Goal: Task Accomplishment & Management: Complete application form

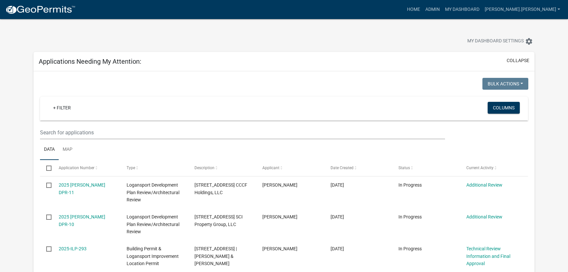
select select "3: 100"
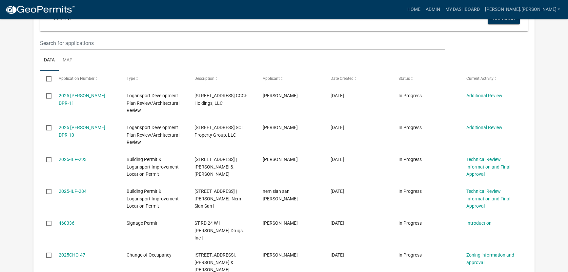
scroll to position [119, 0]
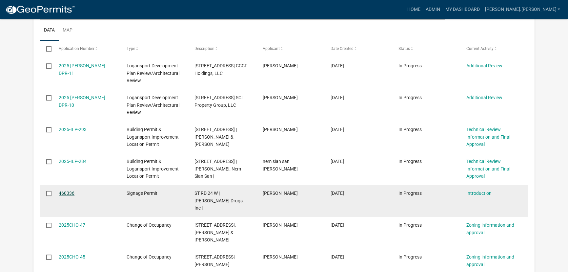
click at [65, 192] on link "460336" at bounding box center [67, 192] width 16 height 5
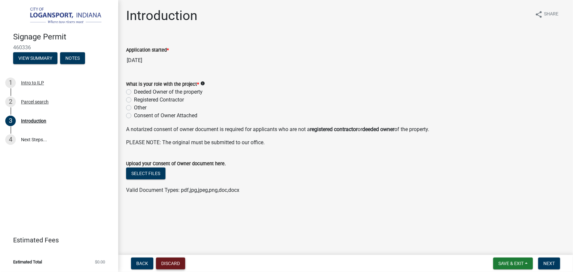
click at [173, 261] on button "Discard" at bounding box center [170, 263] width 29 height 12
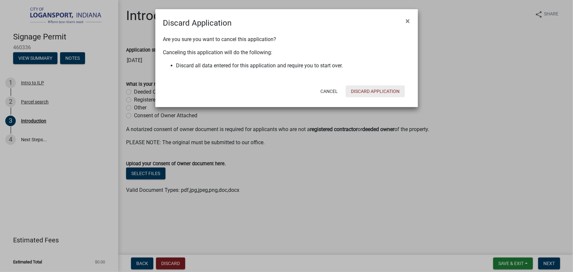
click at [376, 90] on button "Discard Application" at bounding box center [374, 91] width 59 height 12
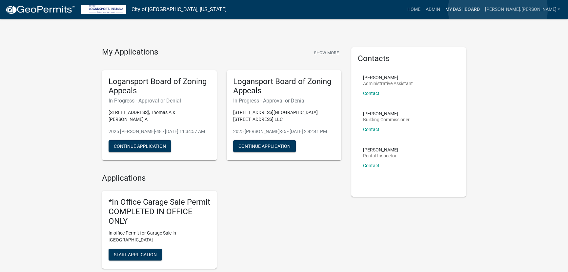
click at [482, 10] on link "My Dashboard" at bounding box center [463, 9] width 40 height 12
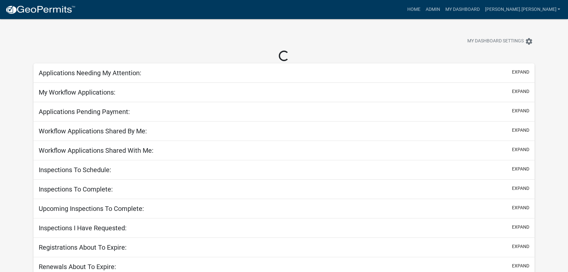
select select "3: 100"
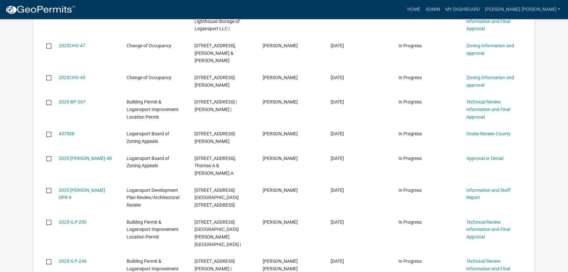
scroll to position [328, 0]
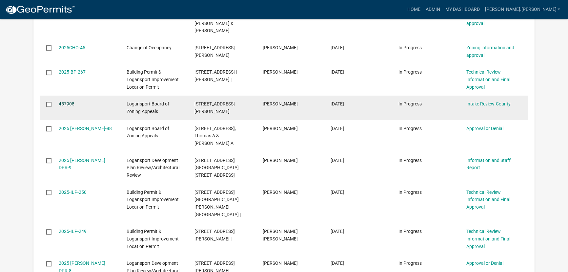
click at [63, 104] on link "457908" at bounding box center [67, 103] width 16 height 5
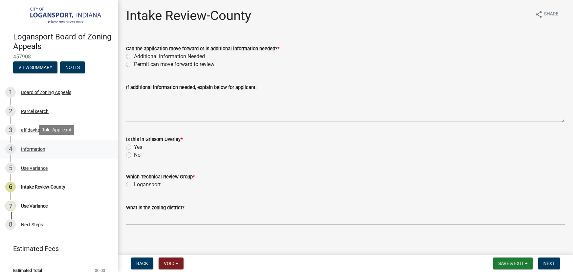
click at [35, 149] on div "Information" at bounding box center [33, 149] width 24 height 5
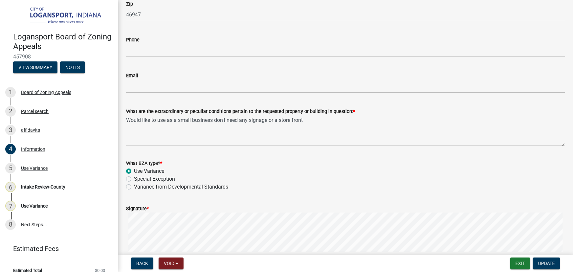
scroll to position [656, 0]
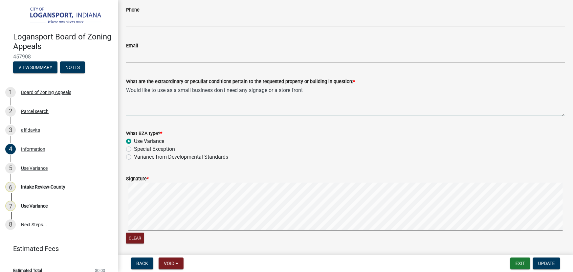
click at [313, 90] on textarea "Would like to use as a small business don't need any signage or a store front" at bounding box center [345, 100] width 439 height 31
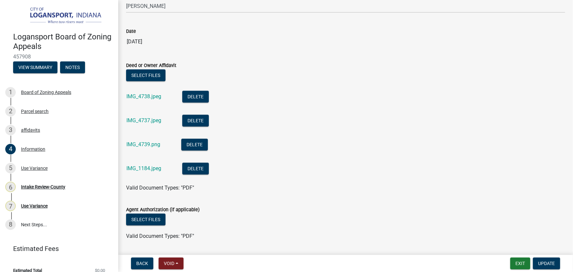
scroll to position [943, 0]
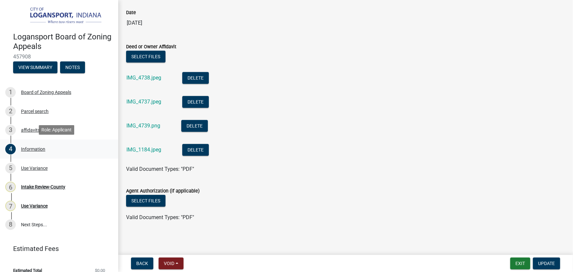
type textarea "Would like to use as a small business don't need any signage or a store front (…"
click at [34, 144] on div "4 Information" at bounding box center [56, 149] width 102 height 10
click at [36, 170] on div "5 Use Variance" at bounding box center [56, 168] width 102 height 10
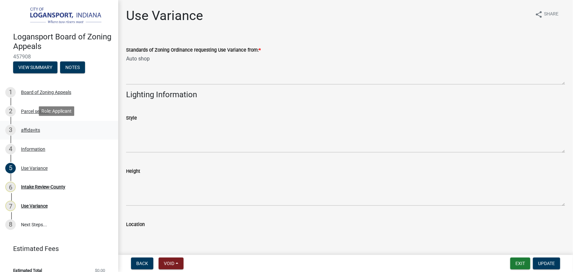
click at [33, 129] on div "affidavits" at bounding box center [30, 130] width 19 height 5
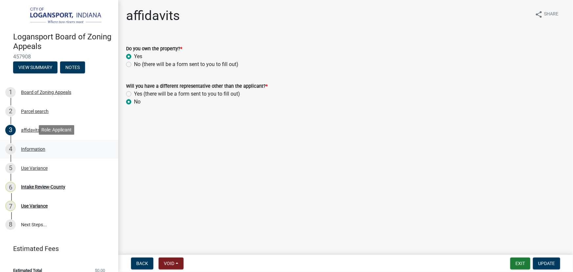
click at [40, 151] on div "4 Information" at bounding box center [56, 149] width 102 height 10
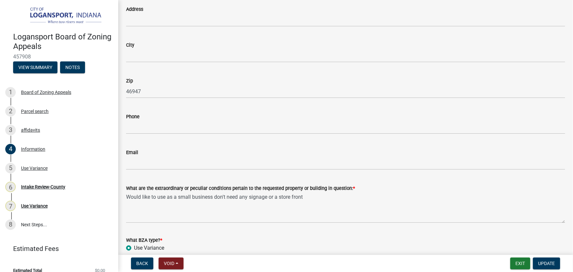
scroll to position [596, 0]
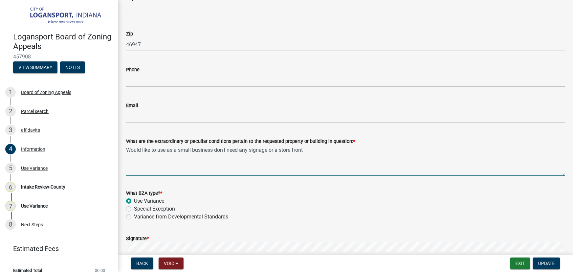
click at [312, 151] on textarea "Would like to use as a small business don't need any signage or a store front" at bounding box center [345, 160] width 439 height 31
type textarea "Would like to use as a small business don't need any signage or a store front (…"
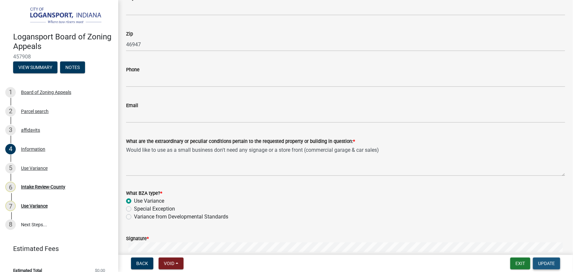
click at [549, 262] on span "Update" at bounding box center [546, 263] width 17 height 5
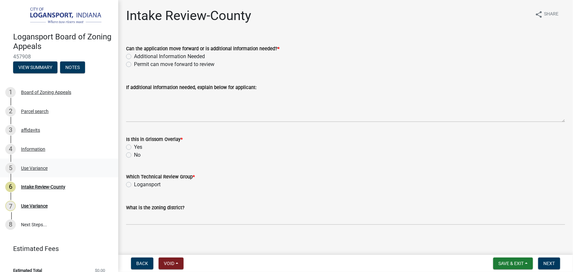
click at [28, 167] on div "Use Variance" at bounding box center [34, 168] width 27 height 5
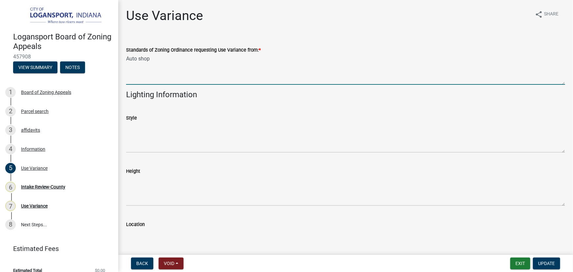
click at [166, 57] on textarea "Auto shop" at bounding box center [345, 69] width 439 height 31
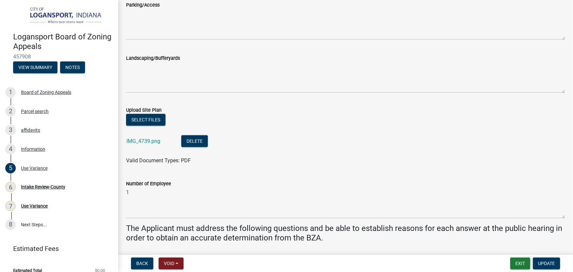
scroll to position [567, 0]
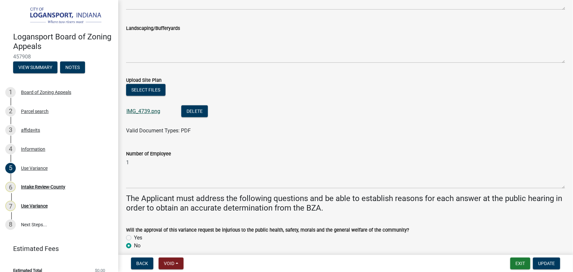
click at [138, 112] on link "IMG_4739.png" at bounding box center [143, 111] width 34 height 6
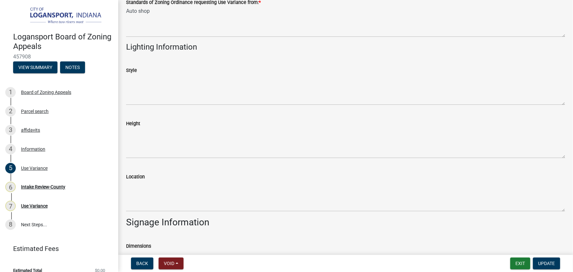
scroll to position [0, 0]
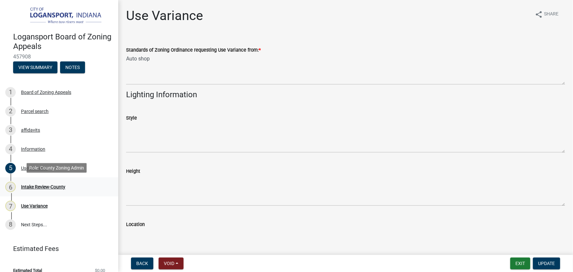
click at [44, 186] on div "Intake Review-County" at bounding box center [43, 186] width 44 height 5
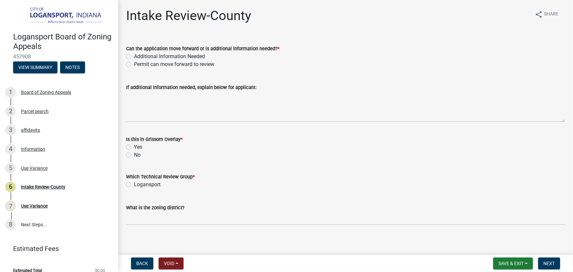
click at [134, 58] on label "Additional Information Needed" at bounding box center [169, 56] width 71 height 8
click at [134, 57] on input "Additional Information Needed" at bounding box center [136, 54] width 4 height 4
radio input "true"
click at [134, 157] on label "No" at bounding box center [137, 155] width 7 height 8
click at [134, 155] on input "No" at bounding box center [136, 153] width 4 height 4
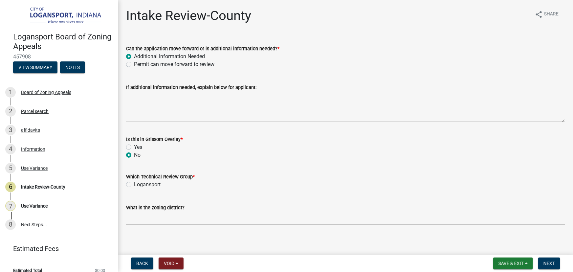
radio input "true"
click at [134, 185] on label "Logansport" at bounding box center [147, 184] width 27 height 8
click at [134, 185] on input "Logansport" at bounding box center [136, 182] width 4 height 4
radio input "true"
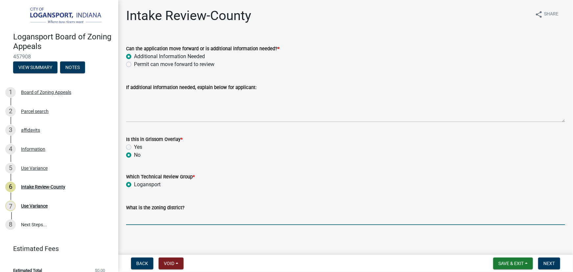
click at [141, 220] on input "What is the zoning district?" at bounding box center [345, 217] width 439 height 13
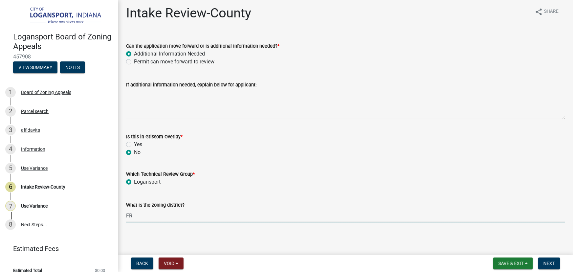
scroll to position [3, 0]
type input "FR"
click at [547, 259] on button "Next" at bounding box center [549, 263] width 22 height 12
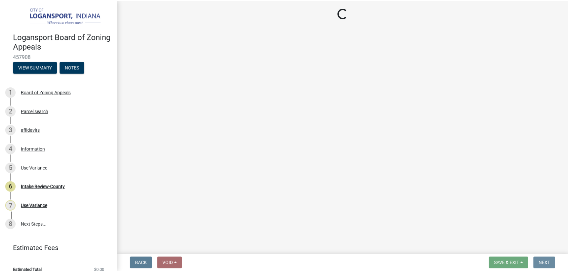
scroll to position [0, 0]
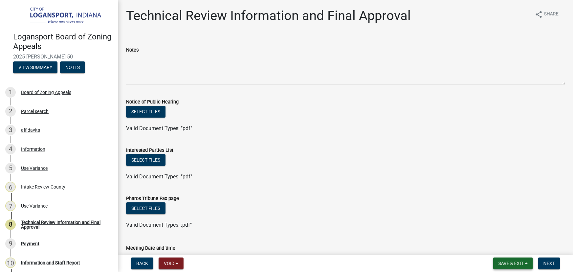
click at [523, 263] on span "Save & Exit" at bounding box center [510, 263] width 25 height 5
click at [500, 246] on button "Save & Exit" at bounding box center [506, 246] width 52 height 16
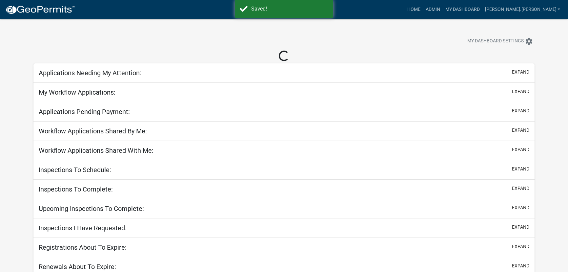
select select "3: 100"
